Goal: Information Seeking & Learning: Learn about a topic

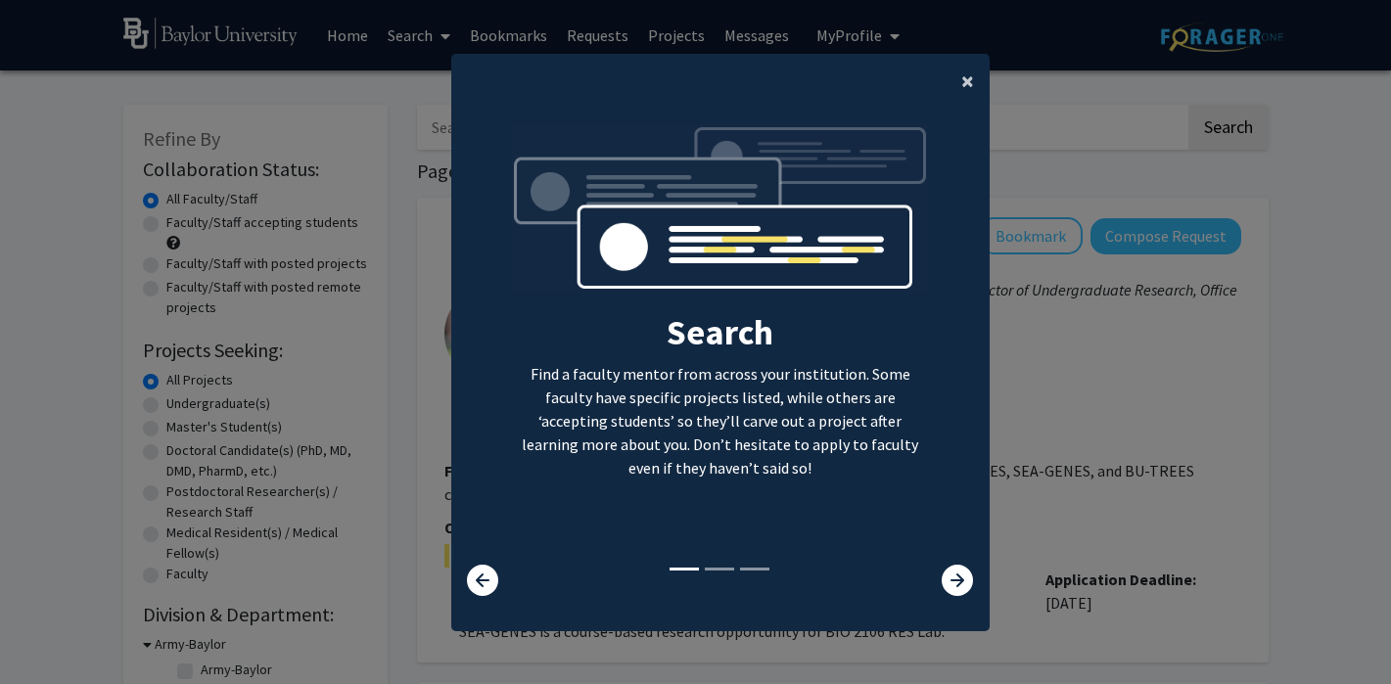
click at [966, 84] on span "×" at bounding box center [967, 81] width 13 height 30
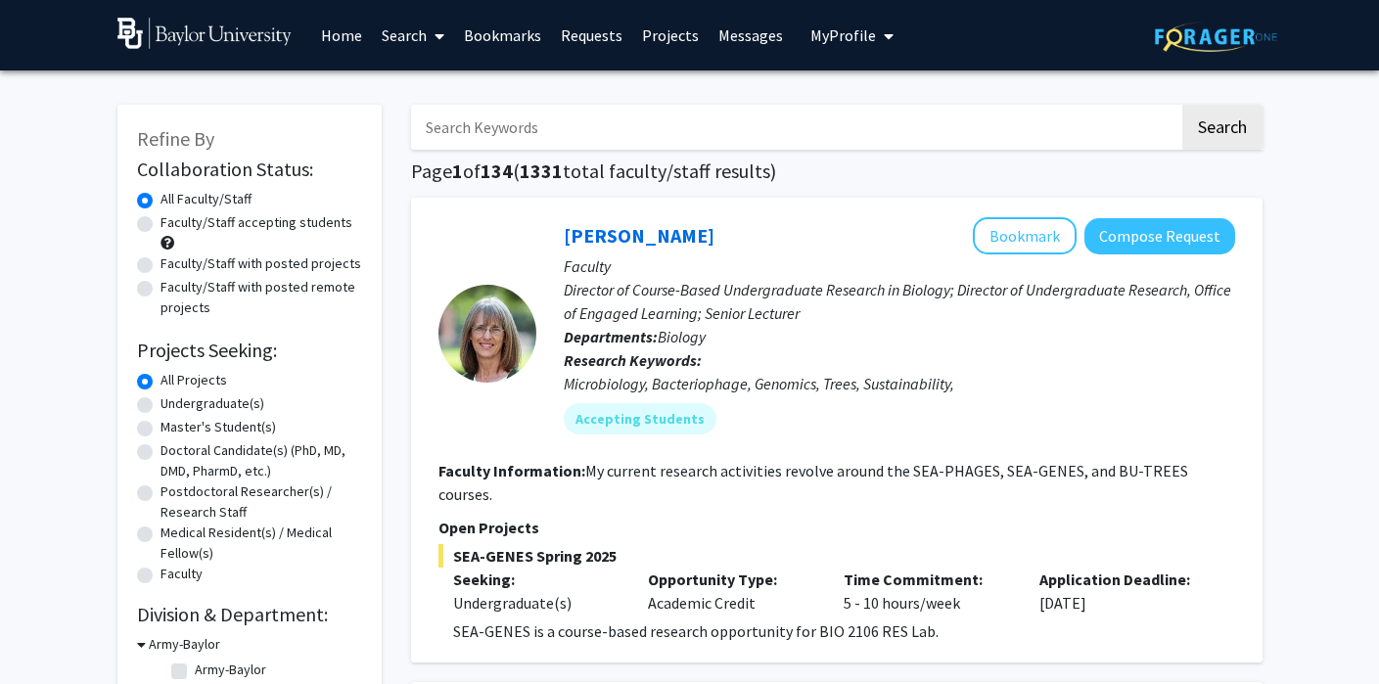
click at [843, 42] on span "My Profile" at bounding box center [843, 35] width 66 height 20
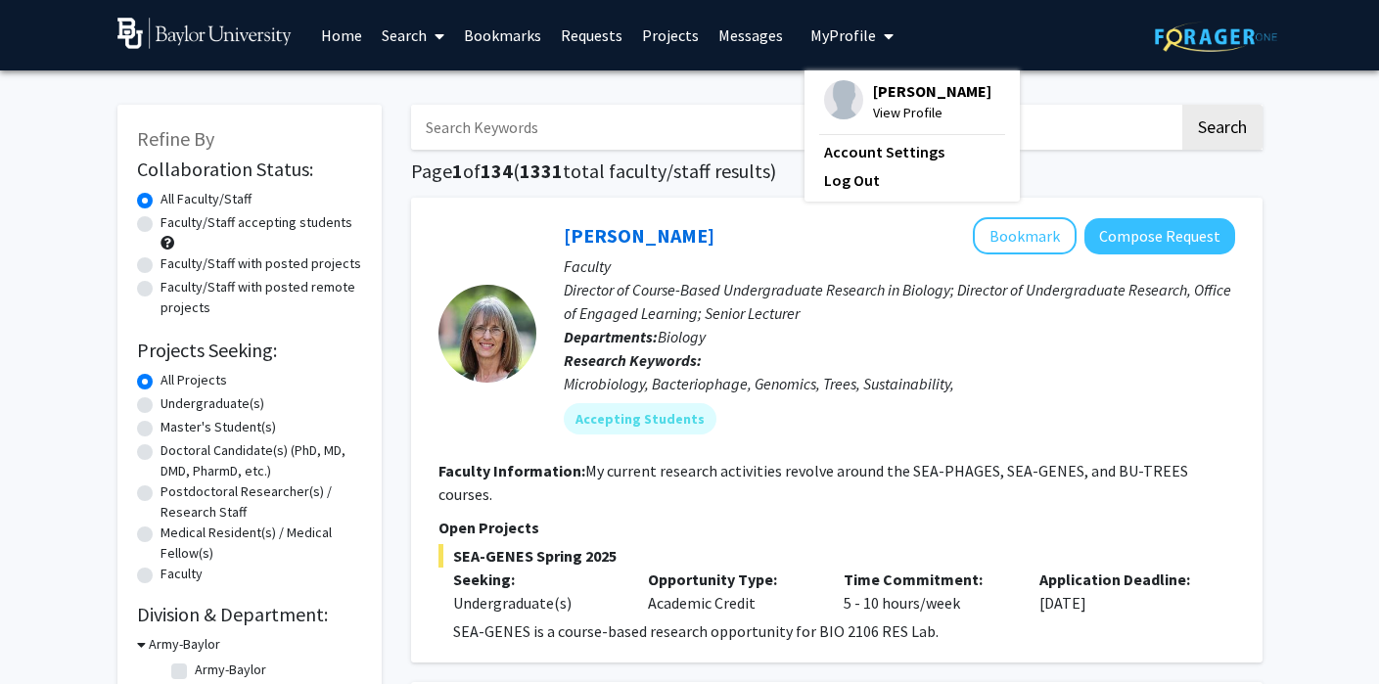
click at [891, 95] on span "[PERSON_NAME]" at bounding box center [932, 91] width 118 height 22
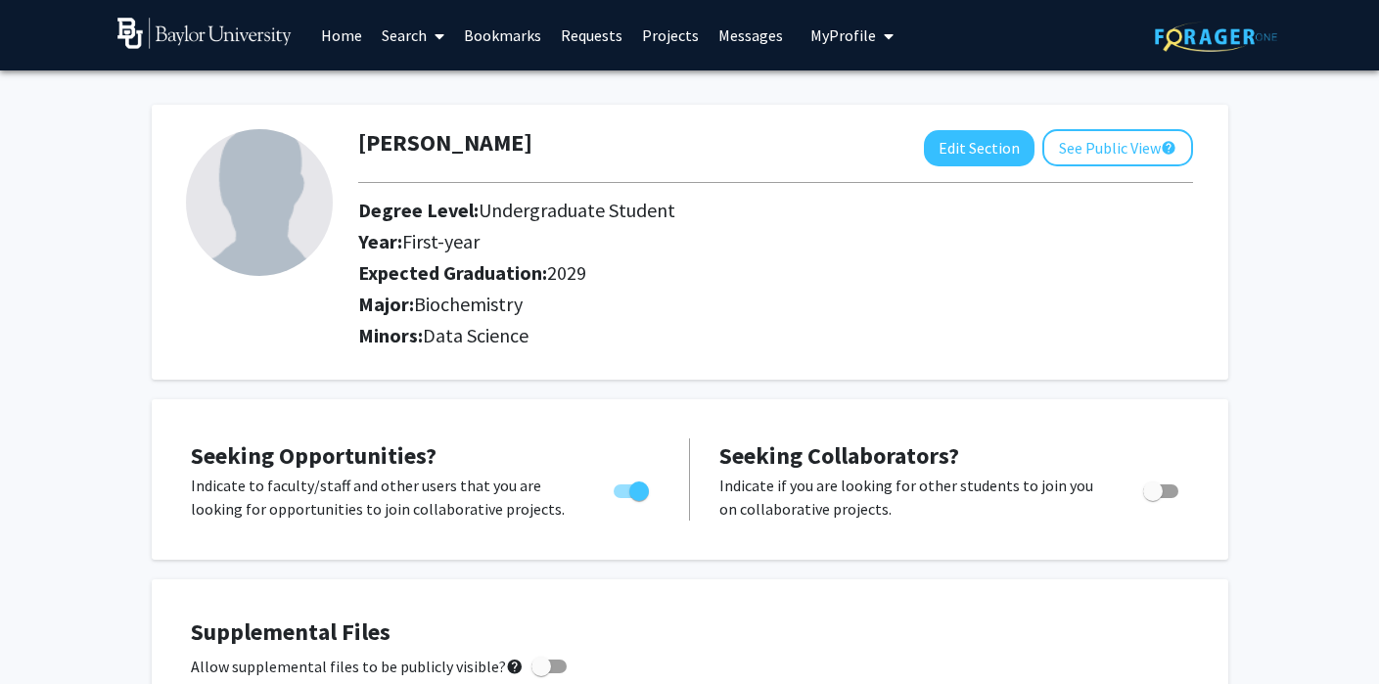
click at [343, 33] on link "Home" at bounding box center [341, 35] width 61 height 69
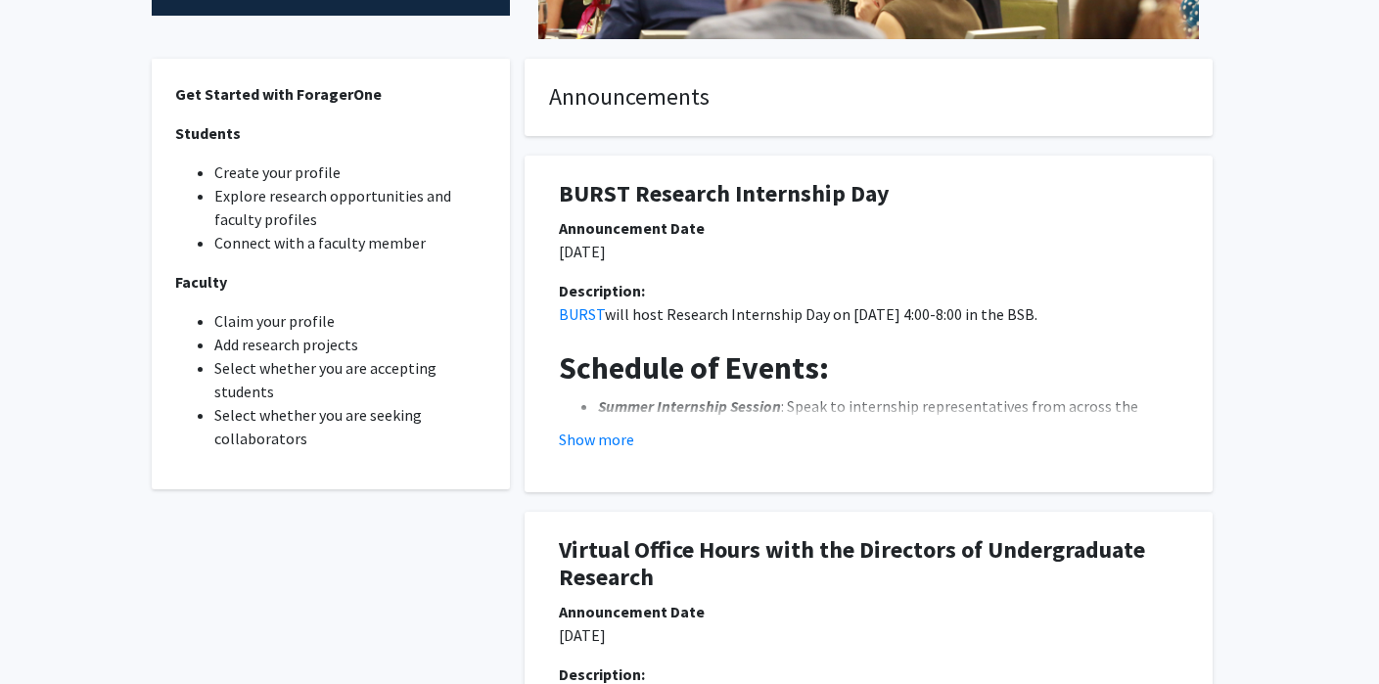
scroll to position [499, 0]
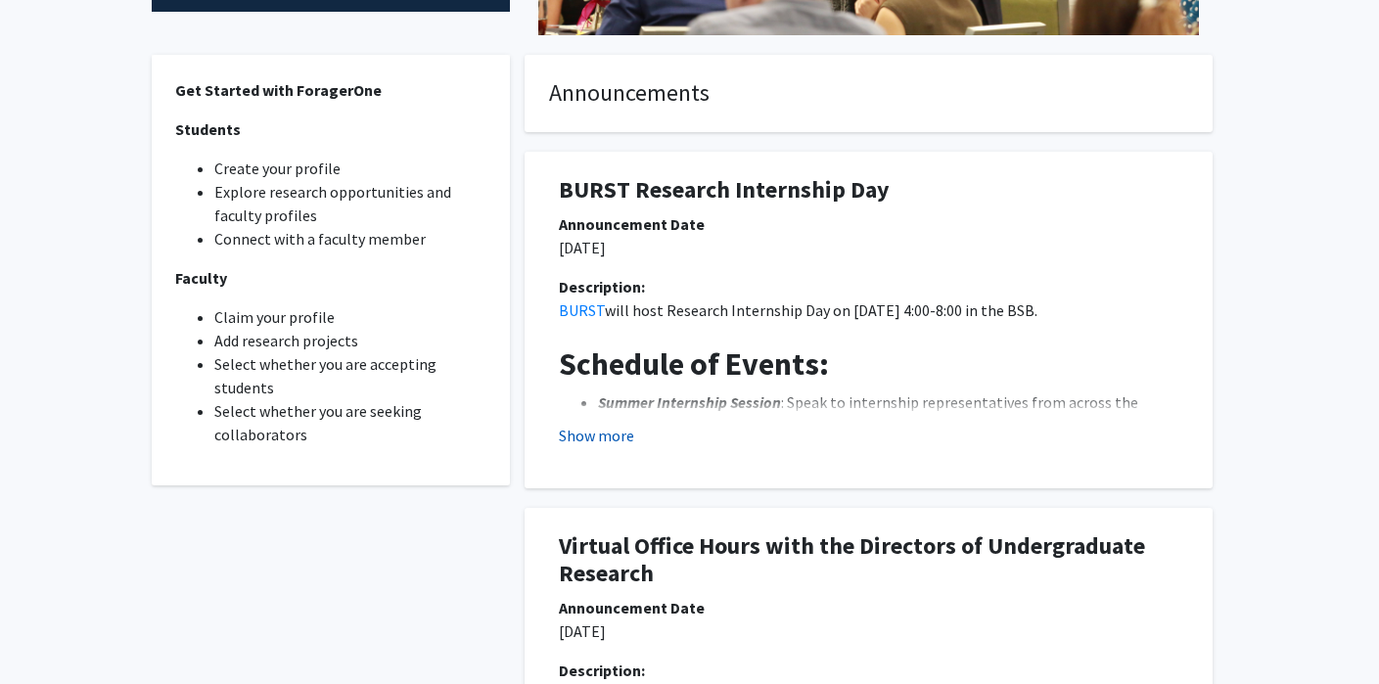
click at [594, 442] on button "Show more" at bounding box center [596, 435] width 75 height 23
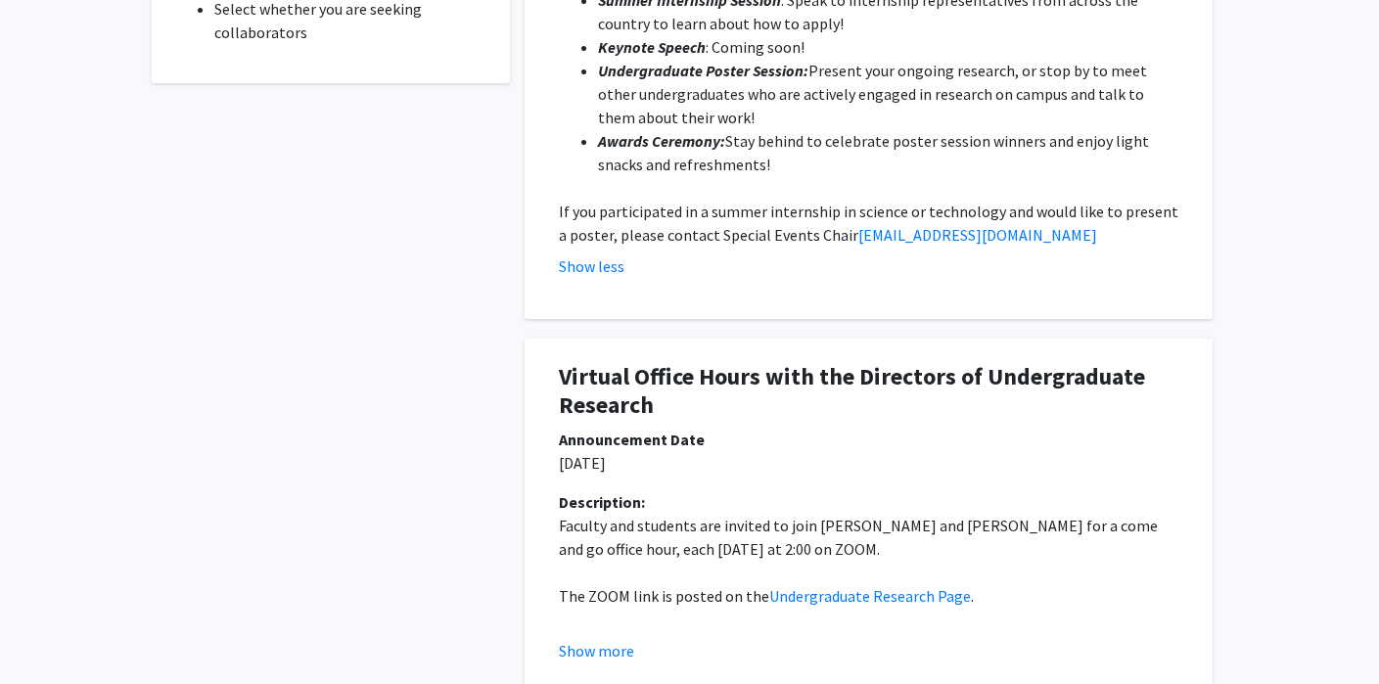
scroll to position [1085, 0]
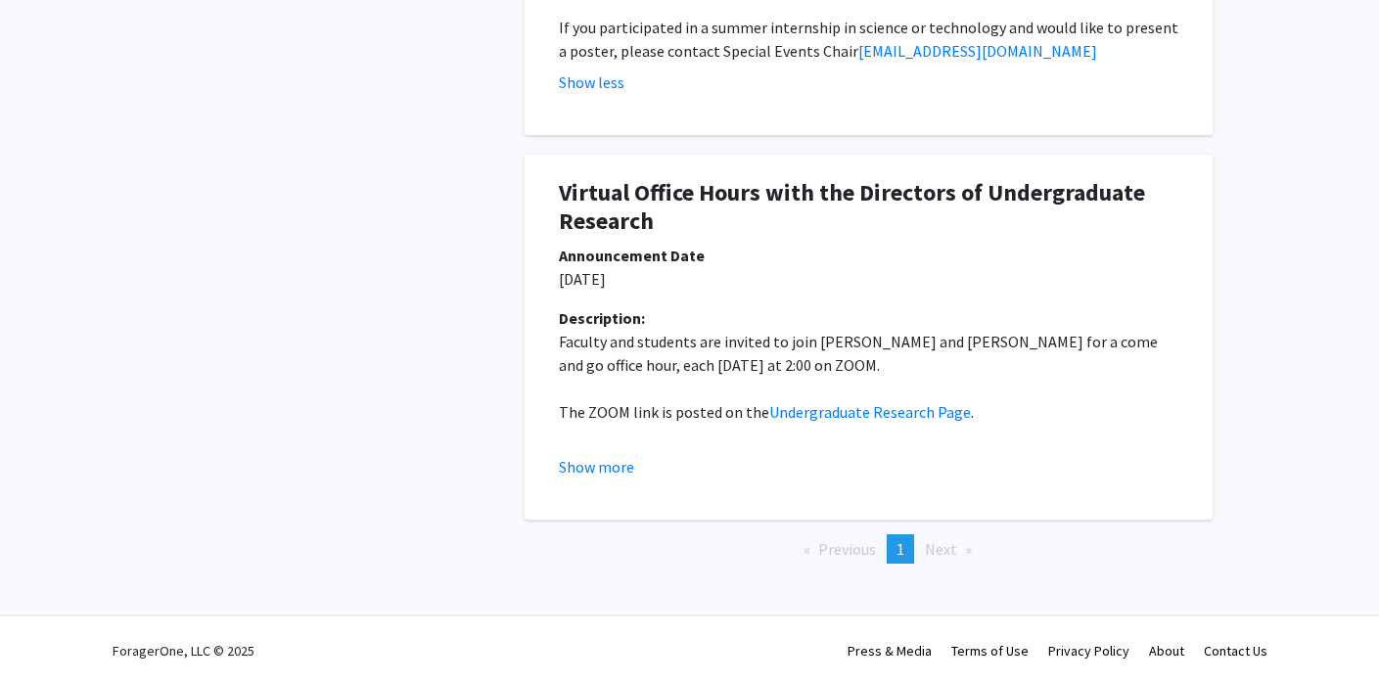
click at [939, 549] on span "Next page" at bounding box center [941, 549] width 32 height 20
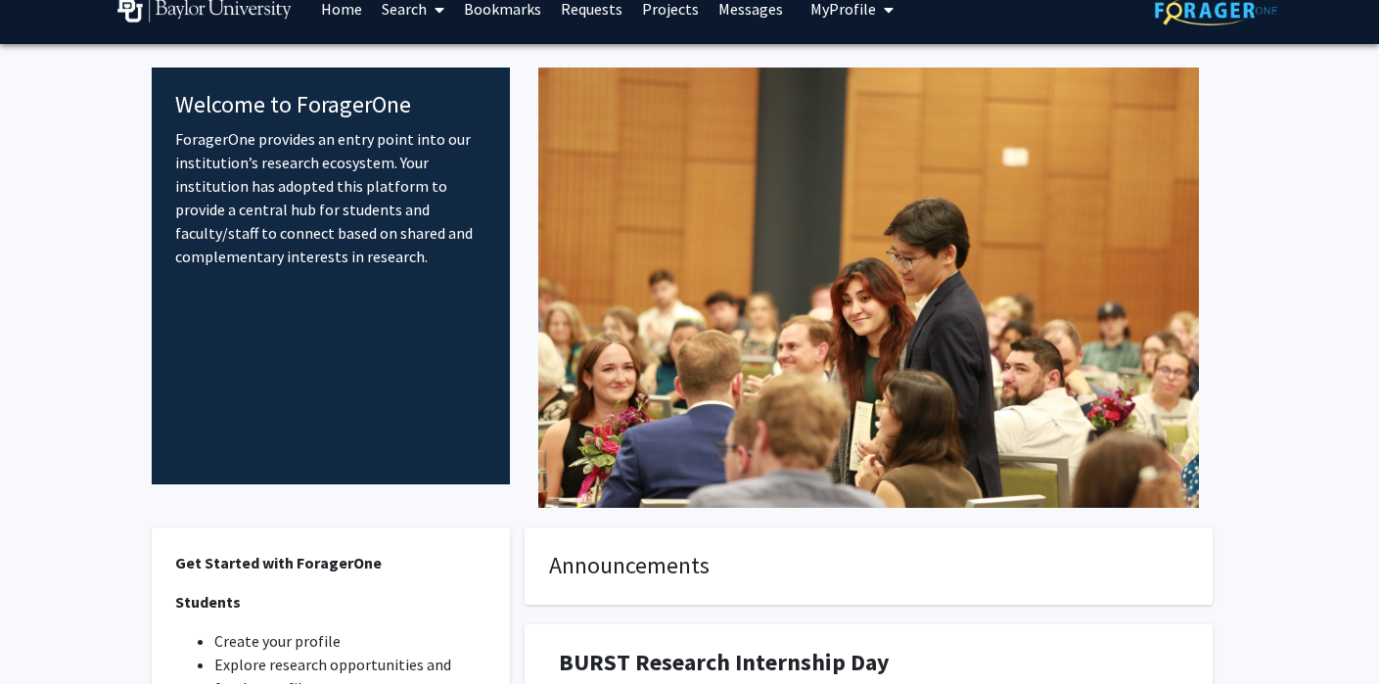
scroll to position [0, 0]
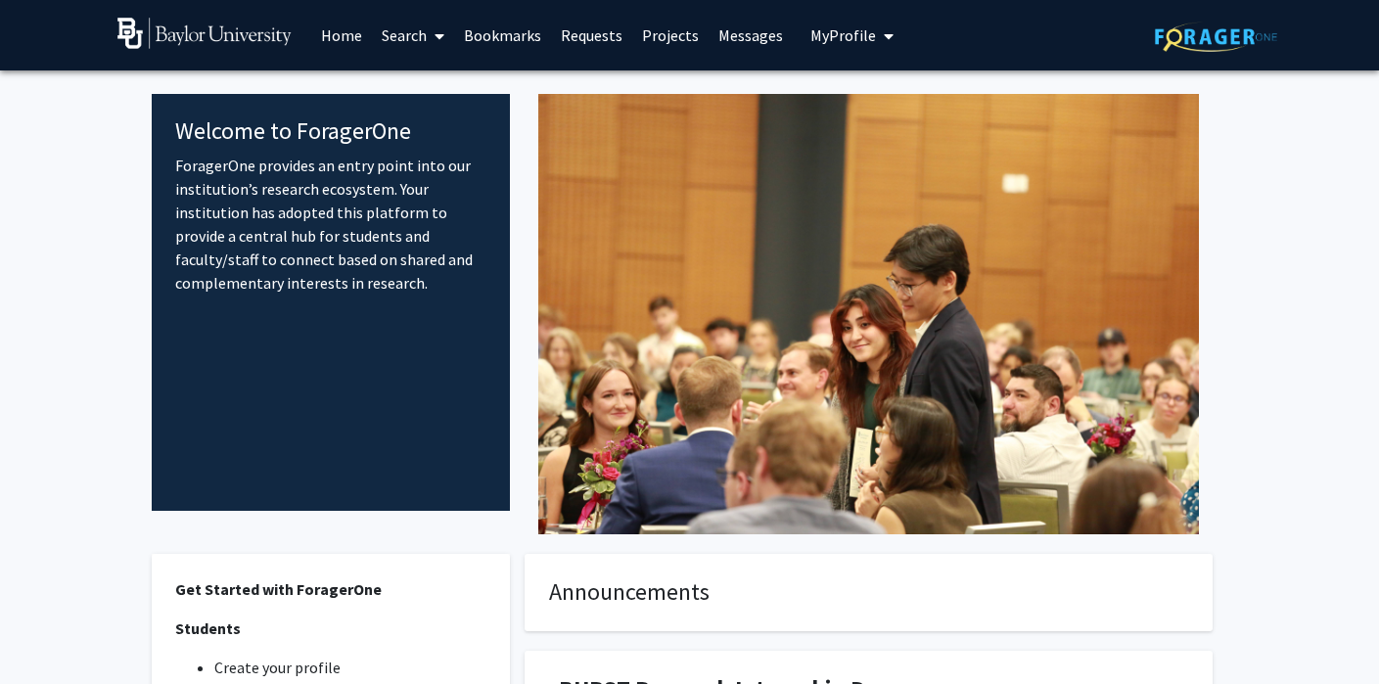
click at [670, 26] on link "Projects" at bounding box center [670, 35] width 76 height 69
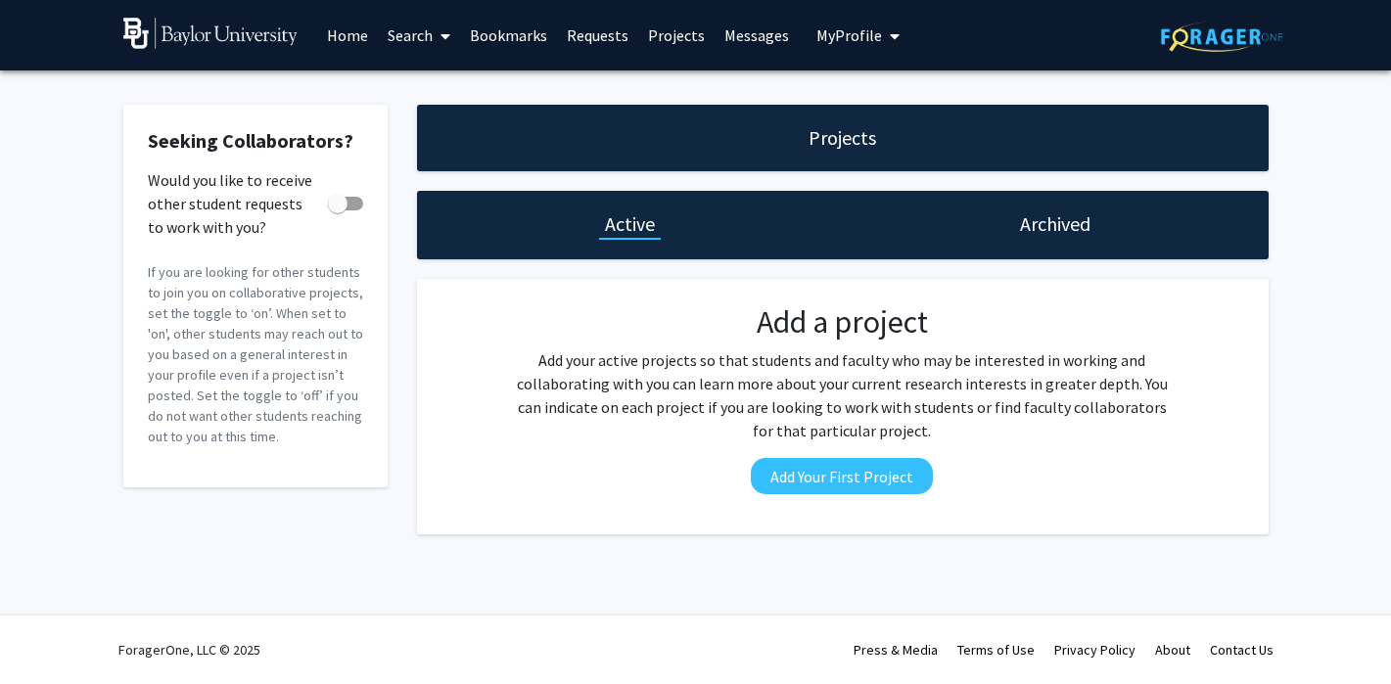
click at [857, 157] on div "Projects" at bounding box center [842, 138] width 851 height 67
click at [743, 38] on link "Messages" at bounding box center [756, 35] width 84 height 69
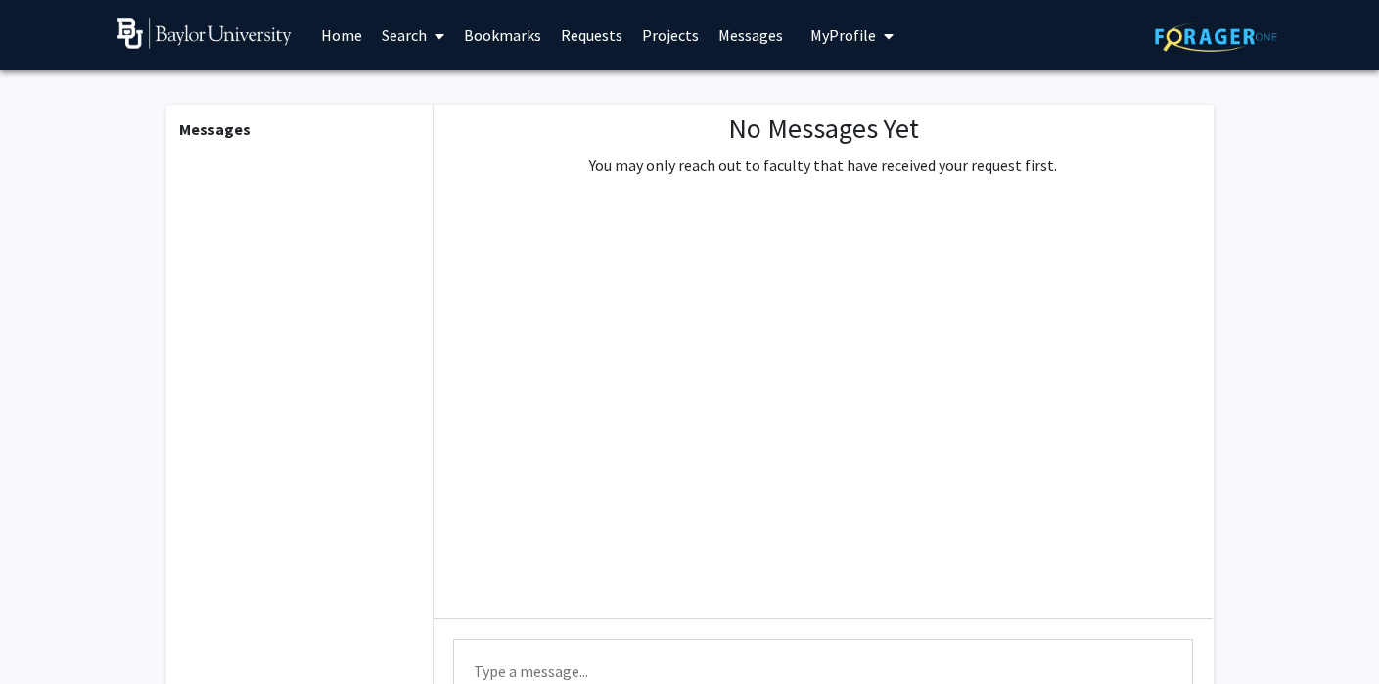
click at [659, 43] on link "Projects" at bounding box center [670, 35] width 76 height 69
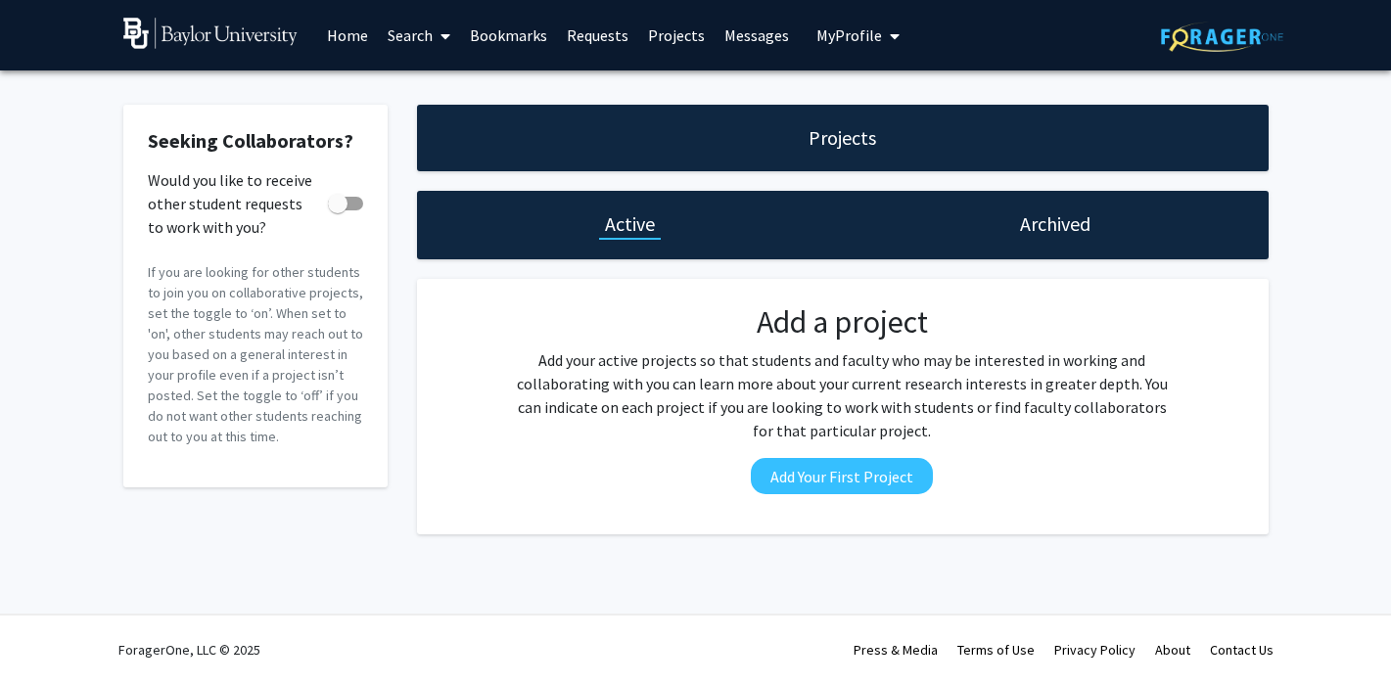
click at [604, 39] on link "Requests" at bounding box center [597, 35] width 81 height 69
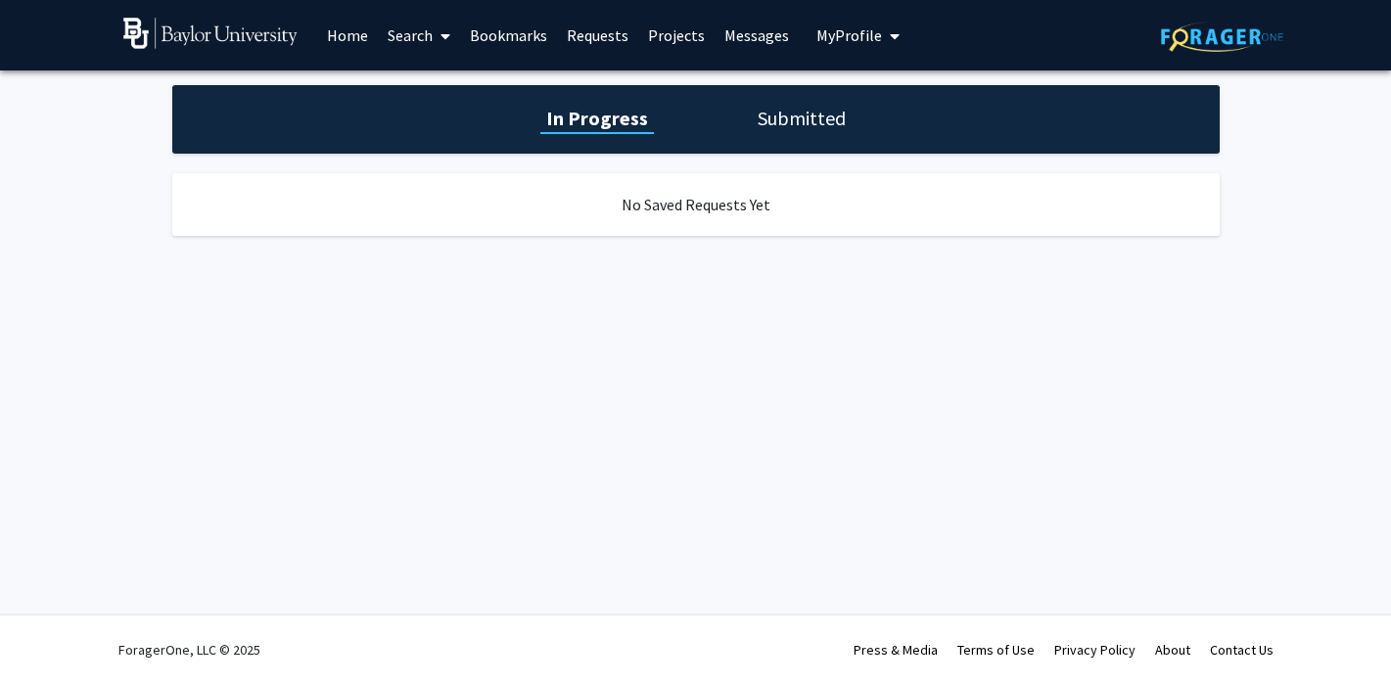
click at [512, 39] on link "Bookmarks" at bounding box center [508, 35] width 97 height 69
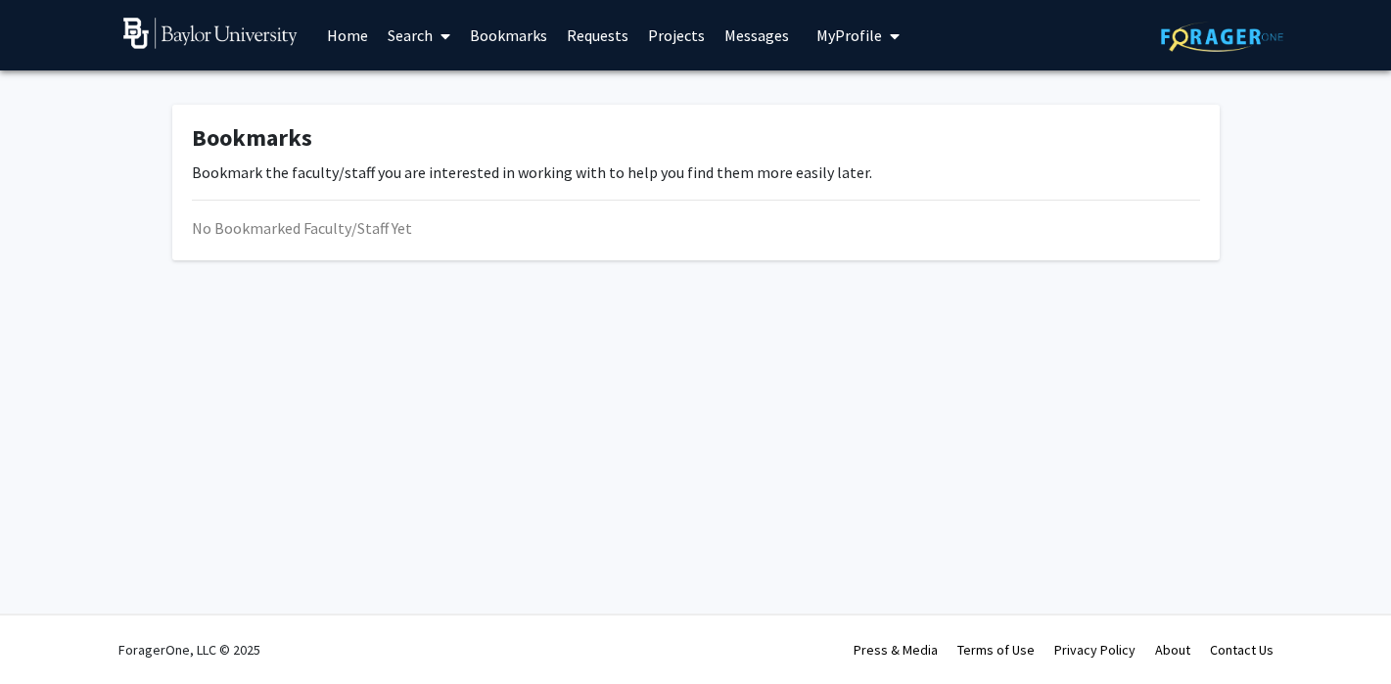
click at [419, 39] on link "Search" at bounding box center [419, 35] width 82 height 69
click at [428, 86] on span "Faculty/Staff" at bounding box center [450, 89] width 144 height 39
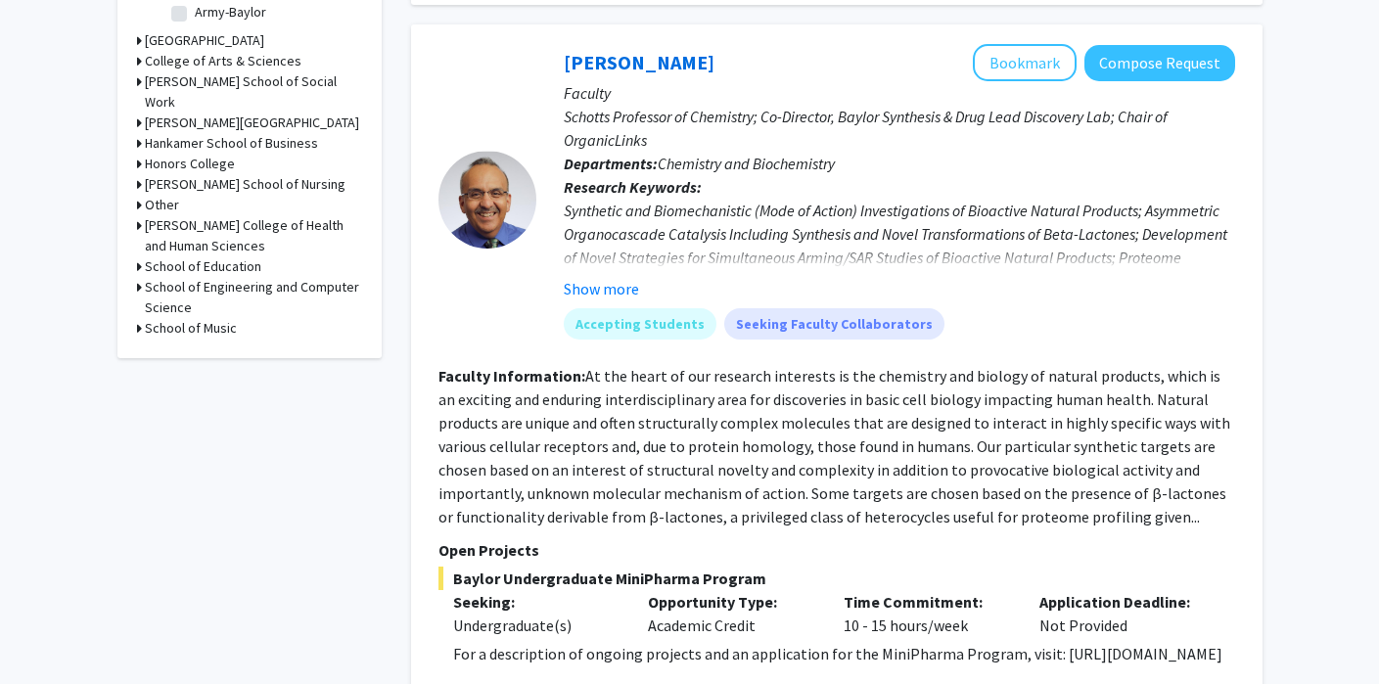
scroll to position [665, 0]
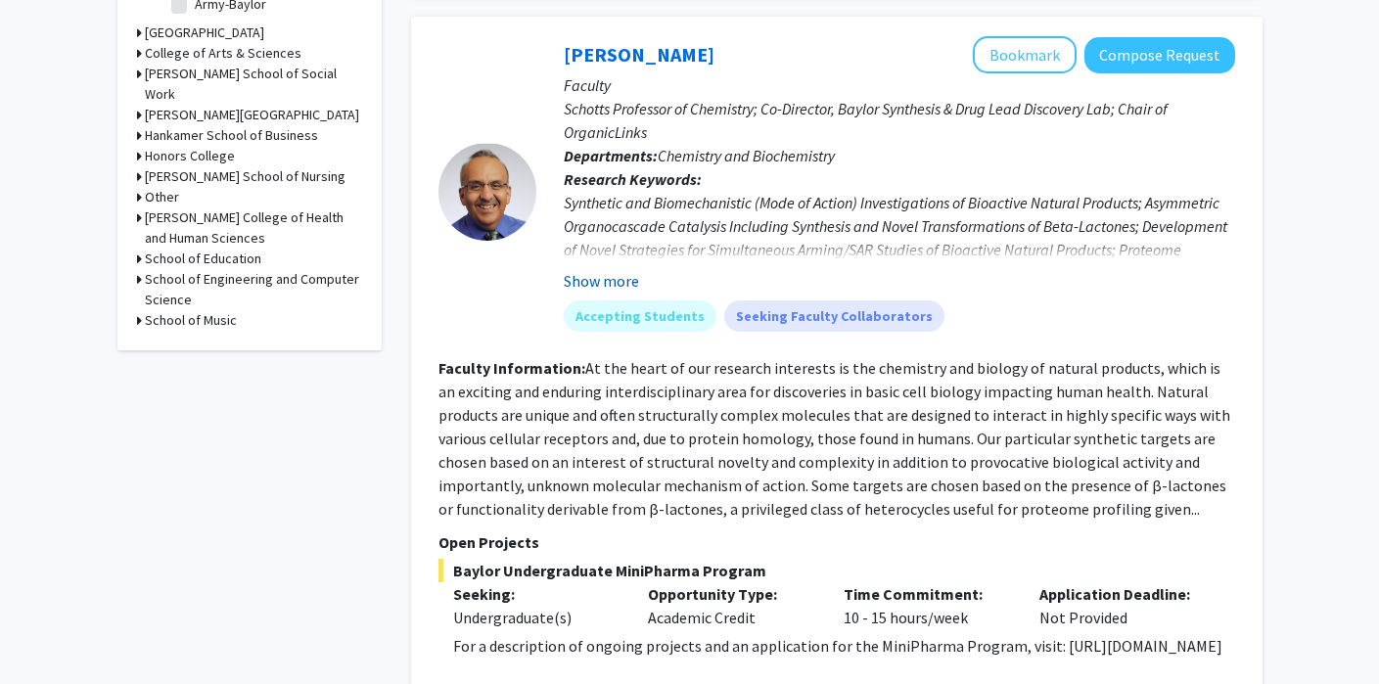
click at [607, 269] on button "Show more" at bounding box center [601, 280] width 75 height 23
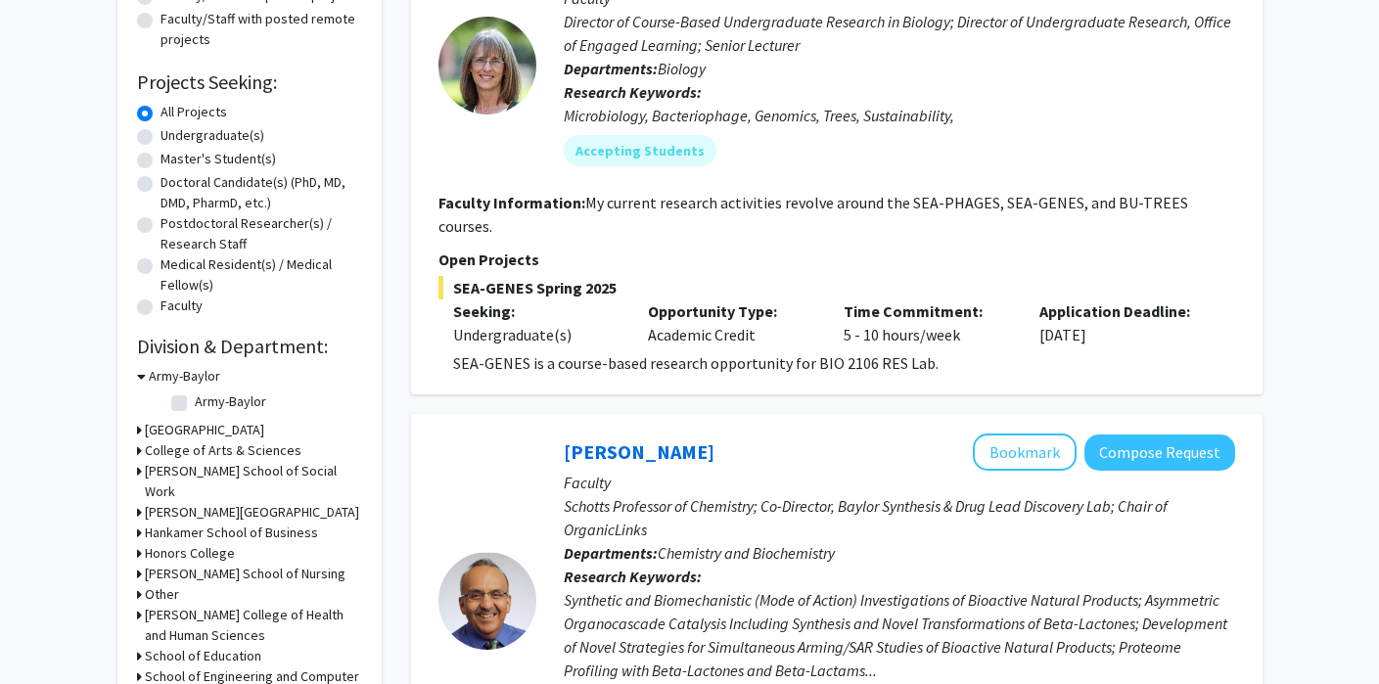
scroll to position [230, 0]
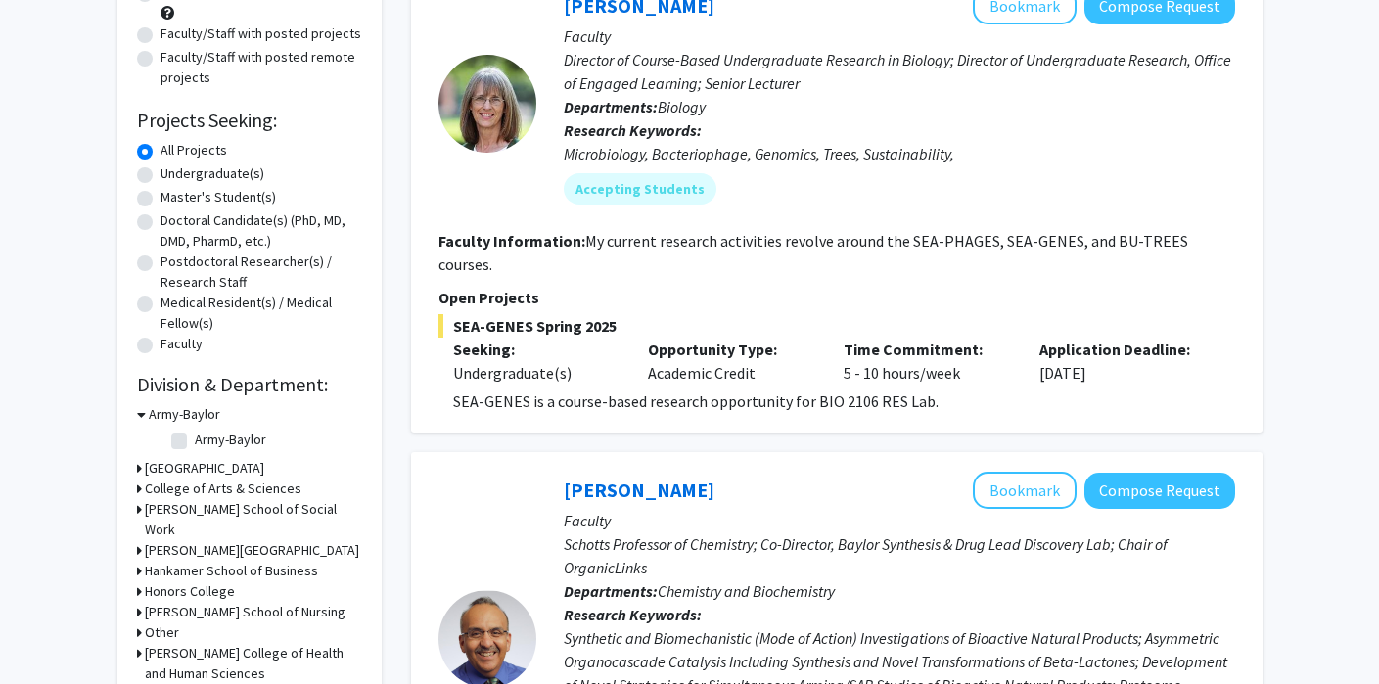
click at [160, 178] on label "Undergraduate(s)" at bounding box center [212, 173] width 104 height 21
click at [160, 176] on input "Undergraduate(s)" at bounding box center [166, 169] width 13 height 13
radio input "true"
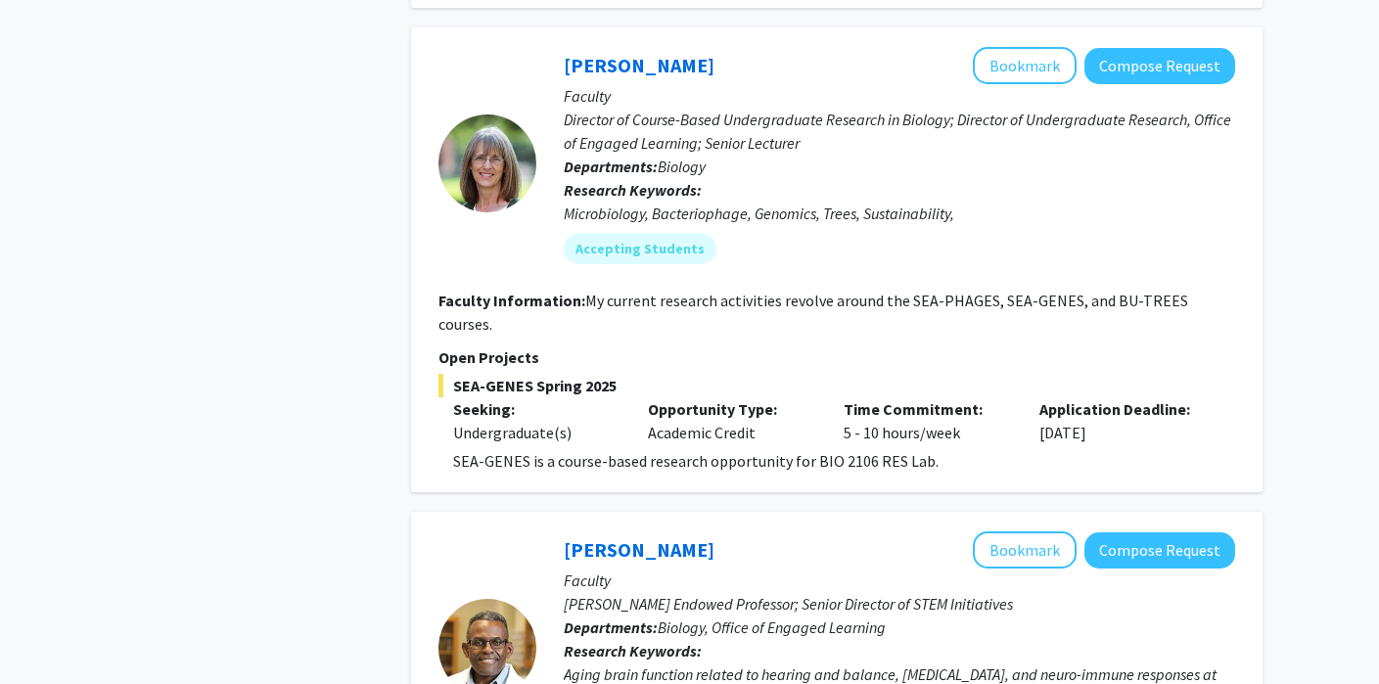
scroll to position [1595, 0]
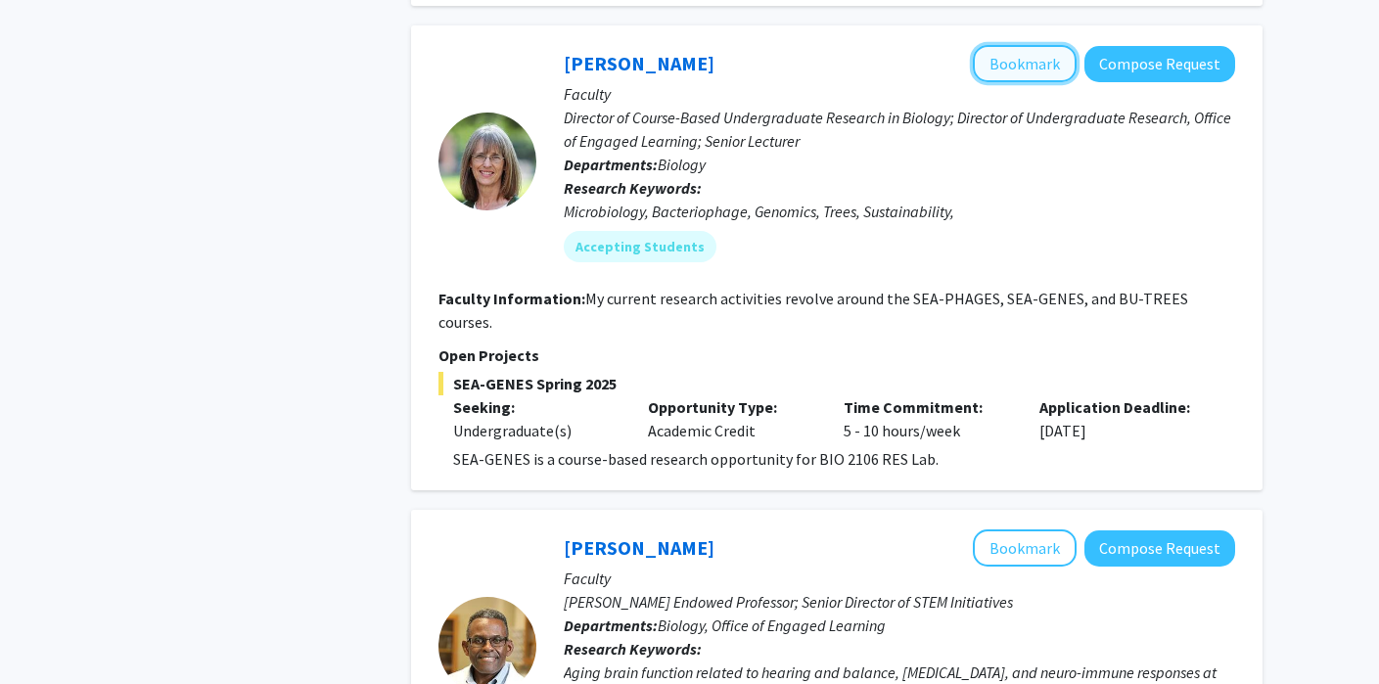
click at [1036, 59] on button "Bookmark" at bounding box center [1025, 63] width 104 height 37
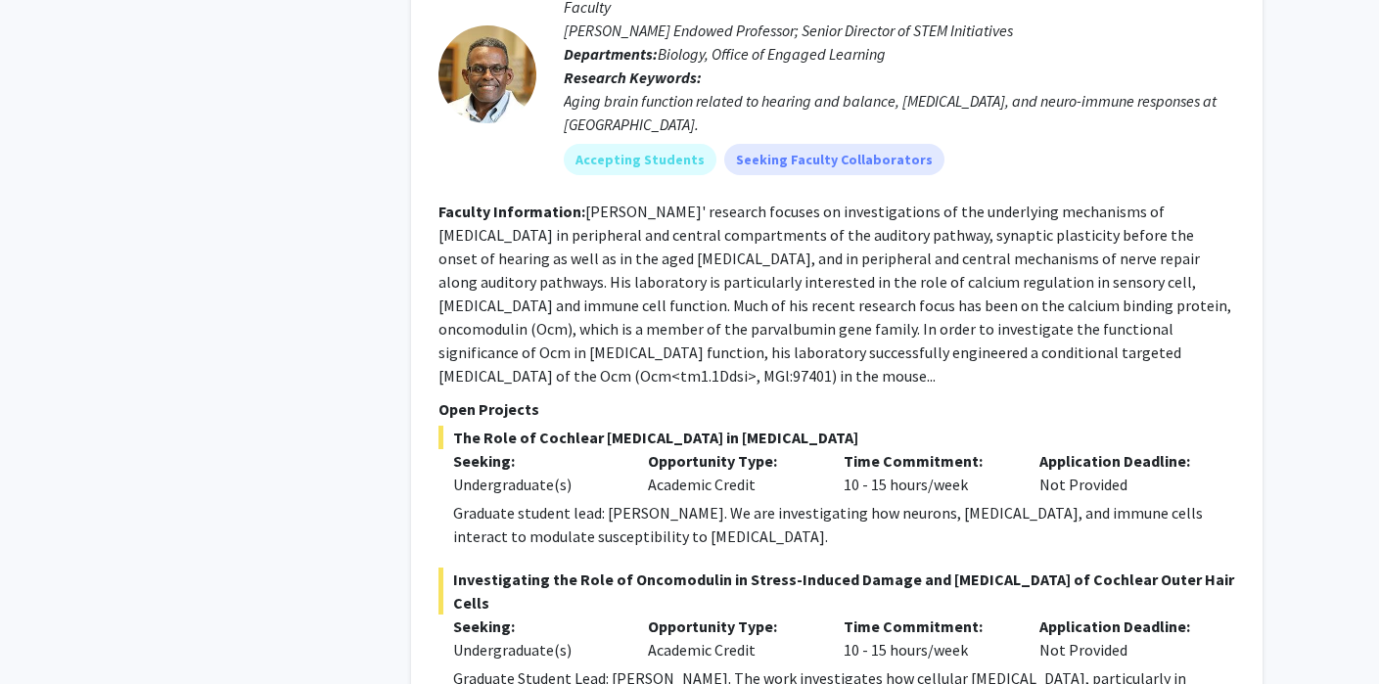
scroll to position [2087, 0]
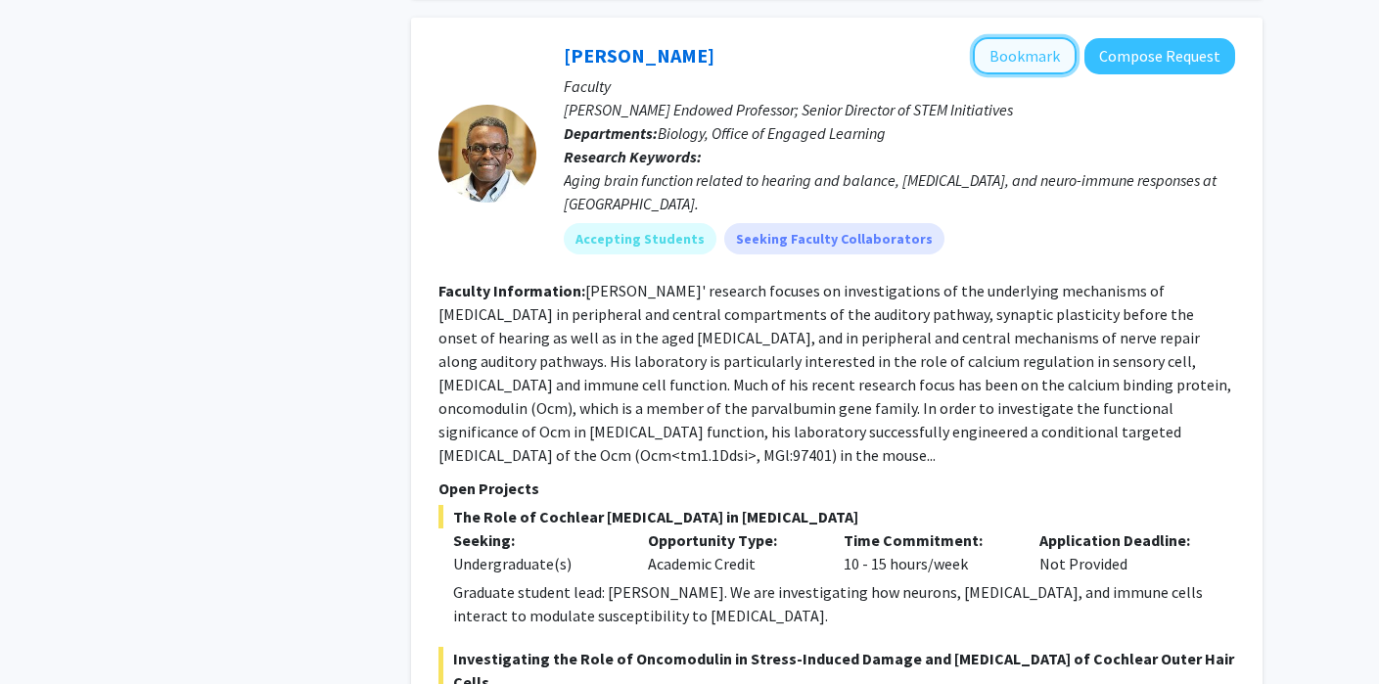
click at [1001, 37] on button "Bookmark" at bounding box center [1025, 55] width 104 height 37
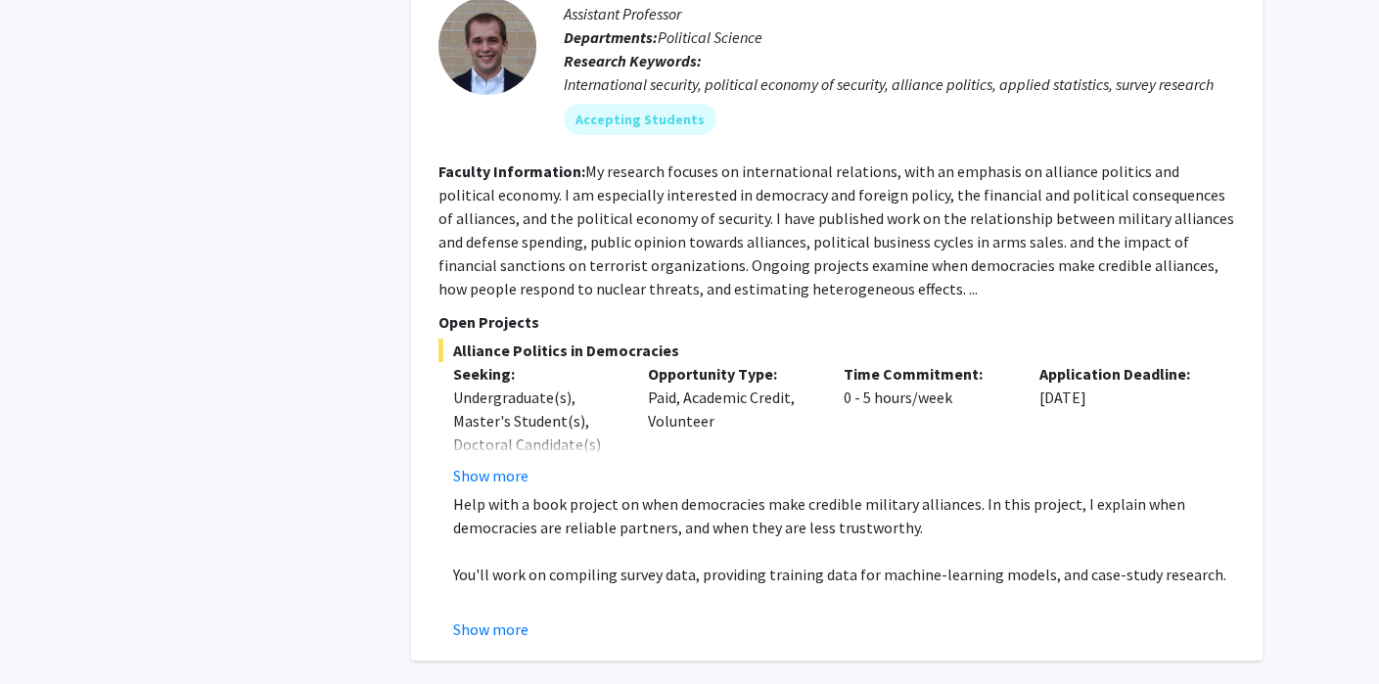
scroll to position [3749, 0]
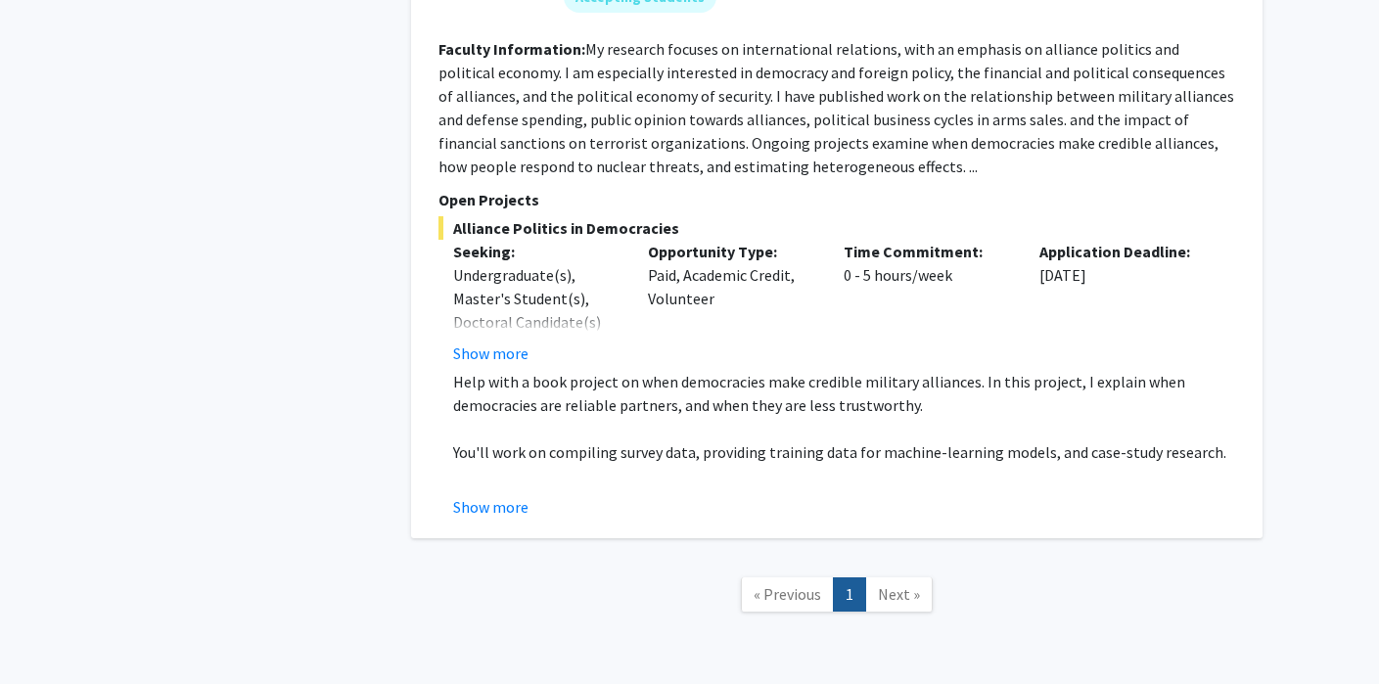
click at [901, 584] on span "Next »" at bounding box center [899, 594] width 42 height 20
click at [850, 577] on link "1" at bounding box center [849, 594] width 33 height 34
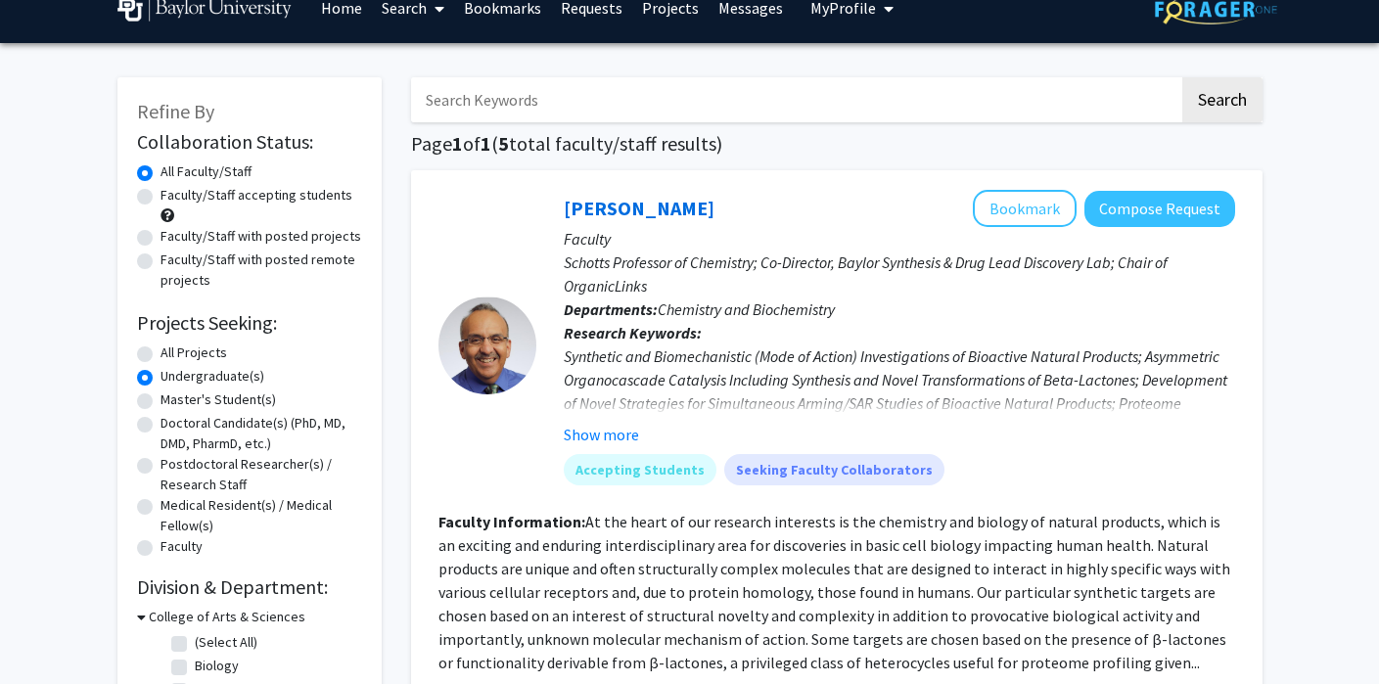
scroll to position [0, 0]
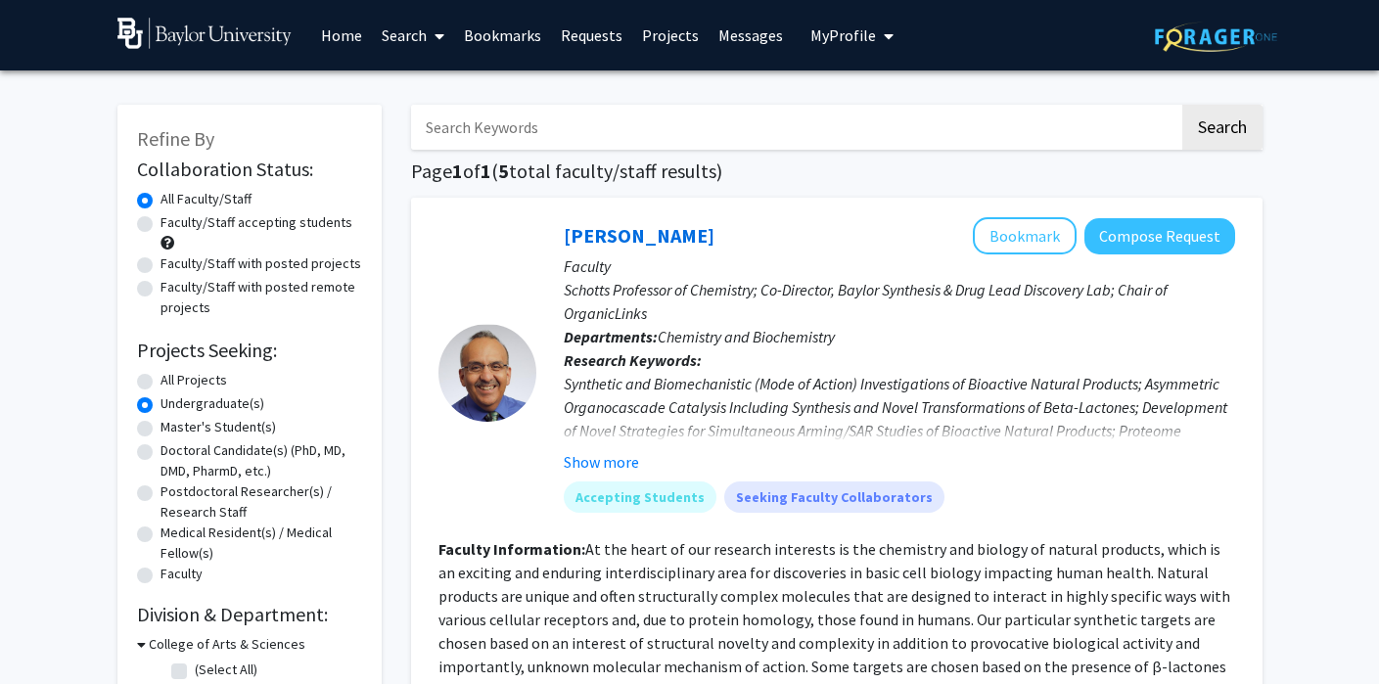
click at [160, 219] on label "Faculty/Staff accepting students" at bounding box center [256, 222] width 192 height 21
click at [160, 219] on input "Faculty/Staff accepting students" at bounding box center [166, 218] width 13 height 13
radio input "true"
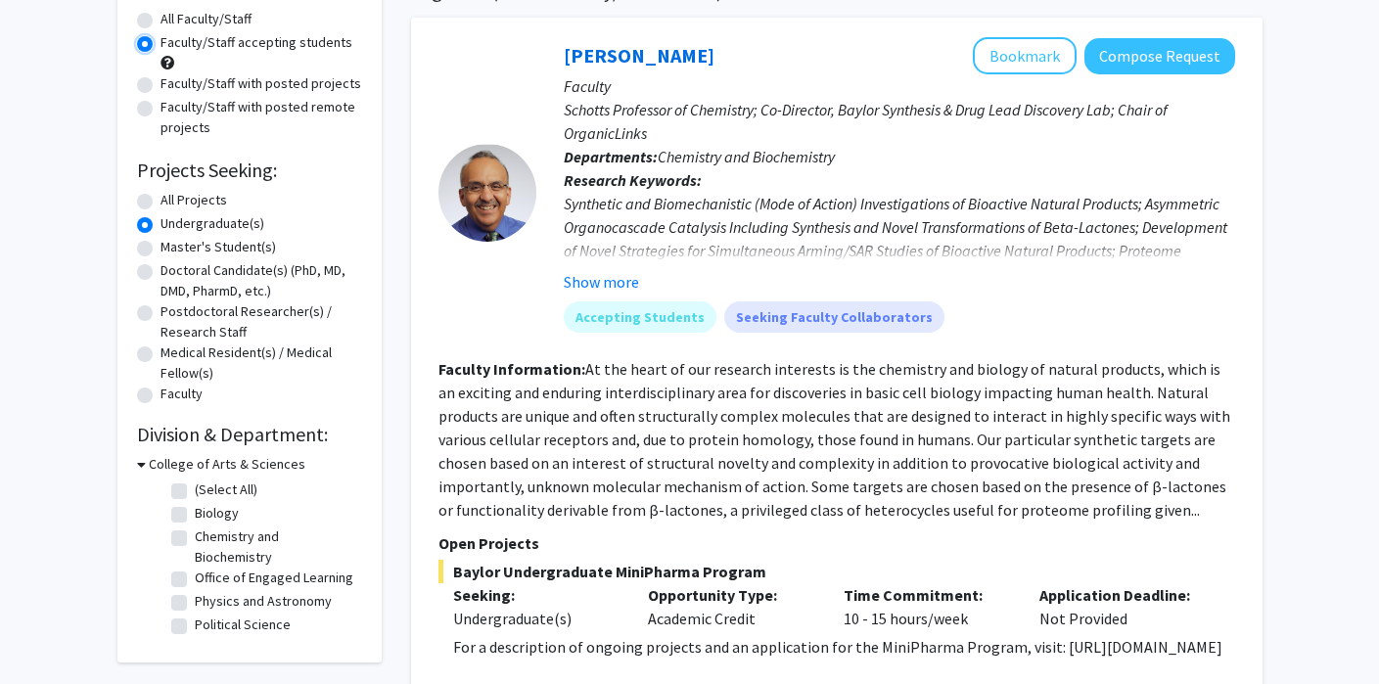
scroll to position [175, 0]
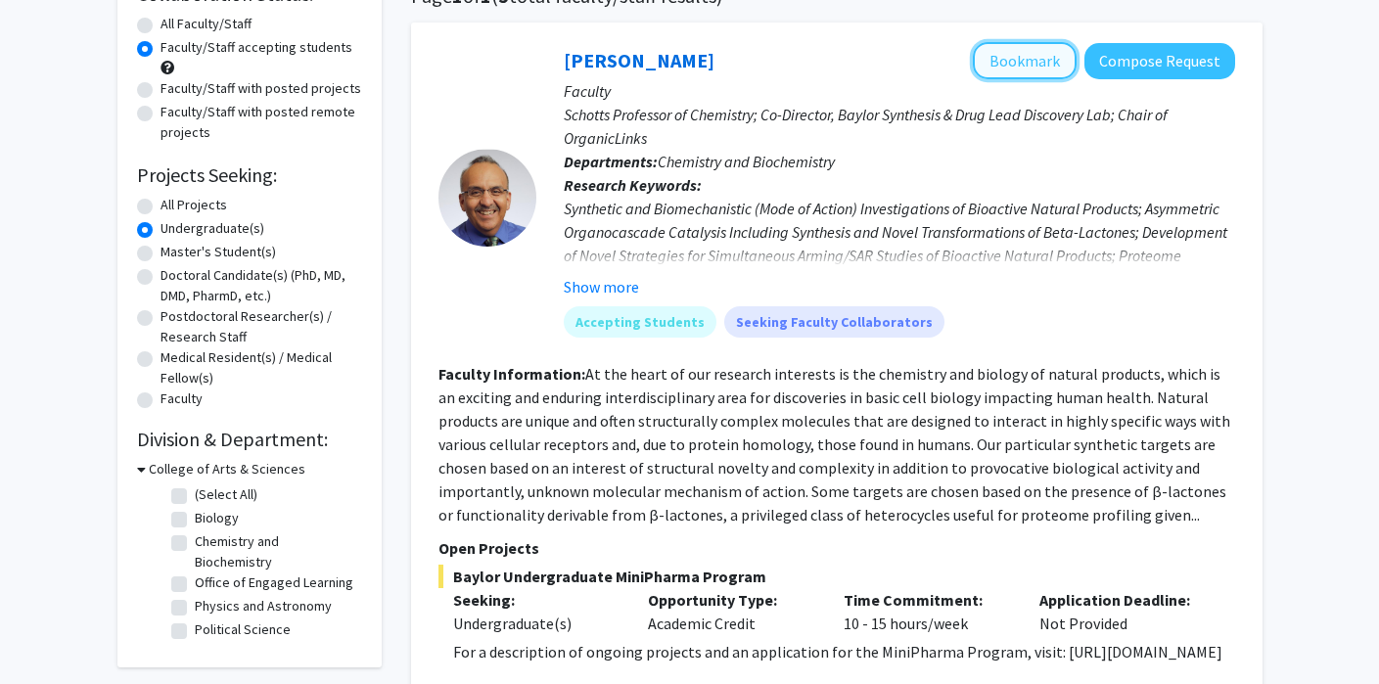
click at [1001, 56] on button "Bookmark" at bounding box center [1025, 60] width 104 height 37
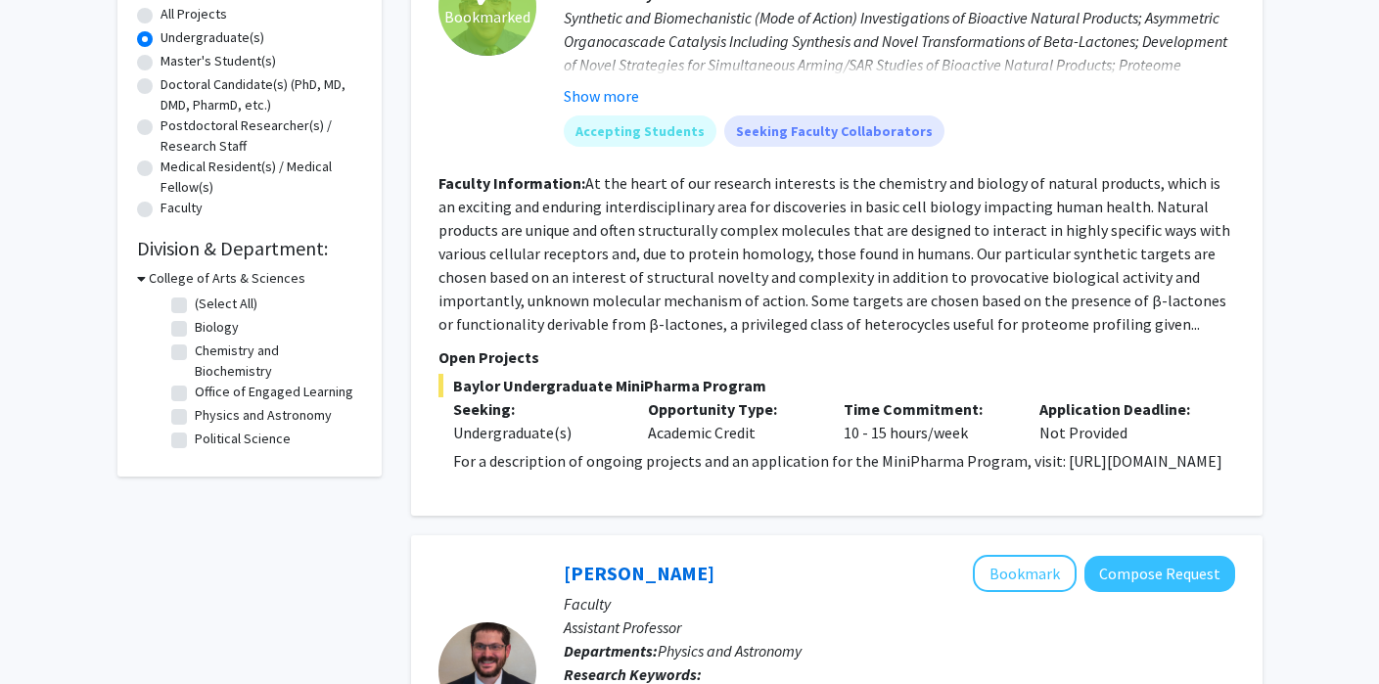
scroll to position [374, 0]
